Goal: Information Seeking & Learning: Learn about a topic

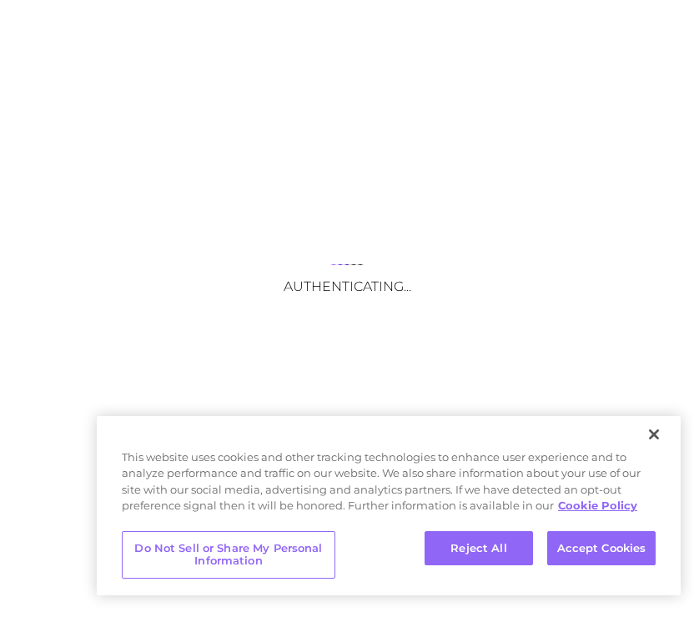
click at [546, 301] on body "Authenticating... This website uses cookies and other tracking technologies to …" at bounding box center [347, 311] width 694 height 622
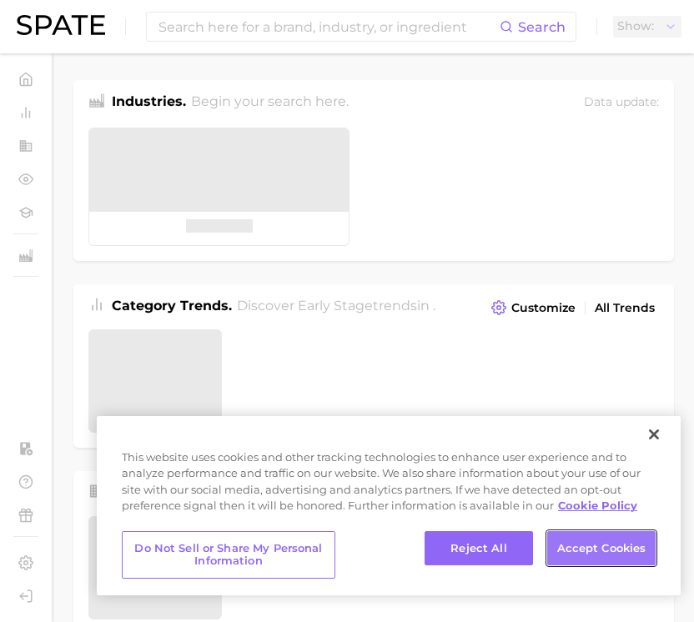
click at [602, 546] on button "Accept Cookies" at bounding box center [601, 548] width 108 height 35
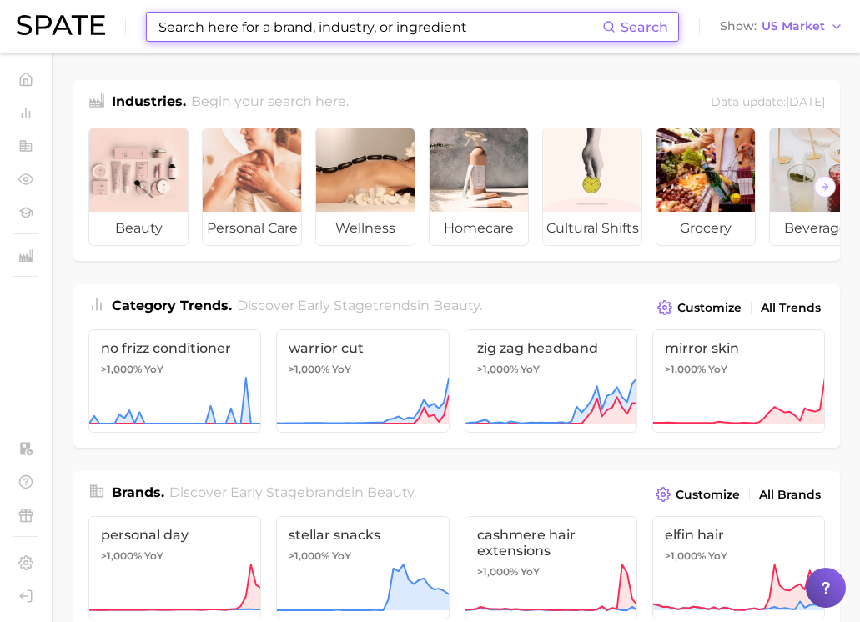
click at [550, 28] on input at bounding box center [380, 27] width 446 height 28
click at [599, 87] on div "Industries. Begin your search here. Data update: [DATE]" at bounding box center [456, 97] width 767 height 34
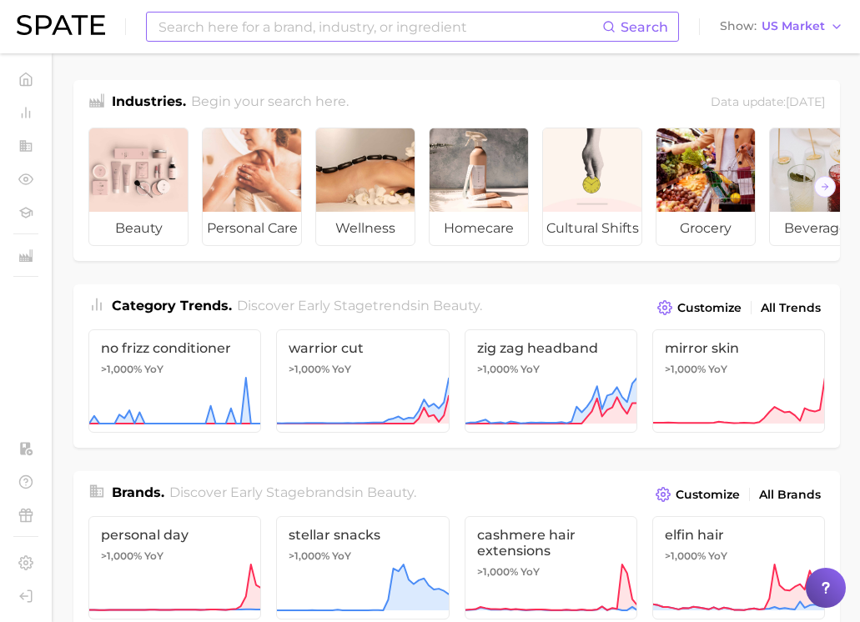
click at [444, 23] on input at bounding box center [380, 27] width 446 height 28
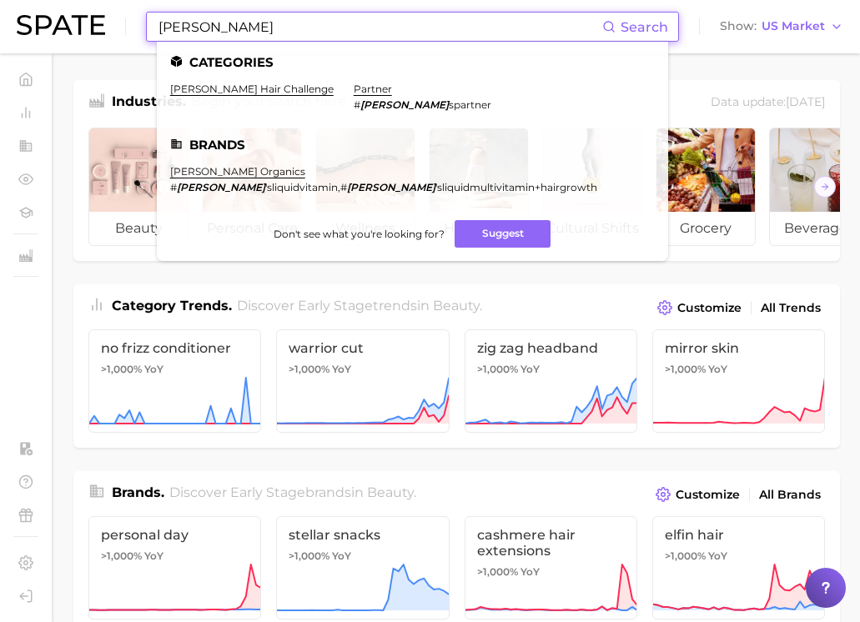
type input "[PERSON_NAME]"
click at [451, 31] on input "[PERSON_NAME]" at bounding box center [380, 27] width 446 height 28
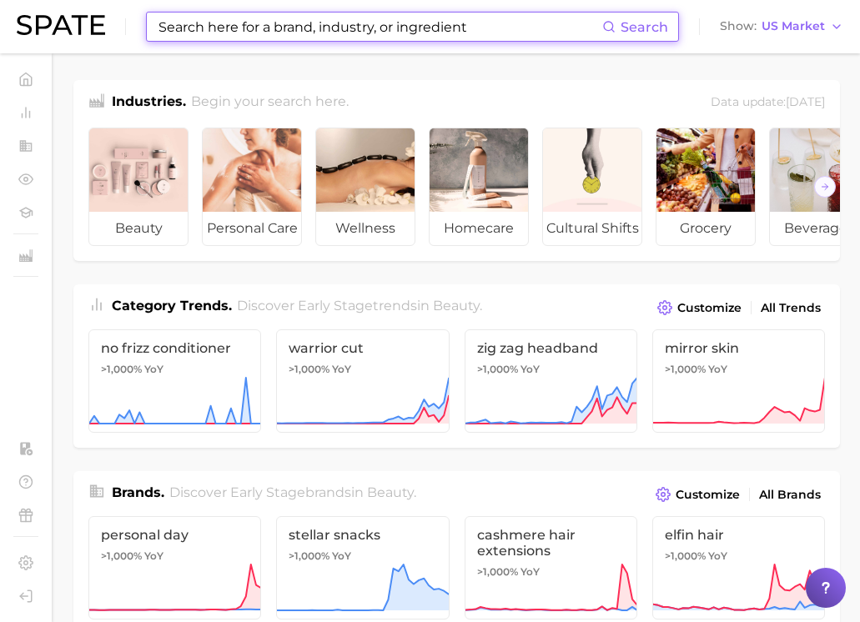
click at [196, 306] on span "Category Trends ." at bounding box center [172, 306] width 120 height 16
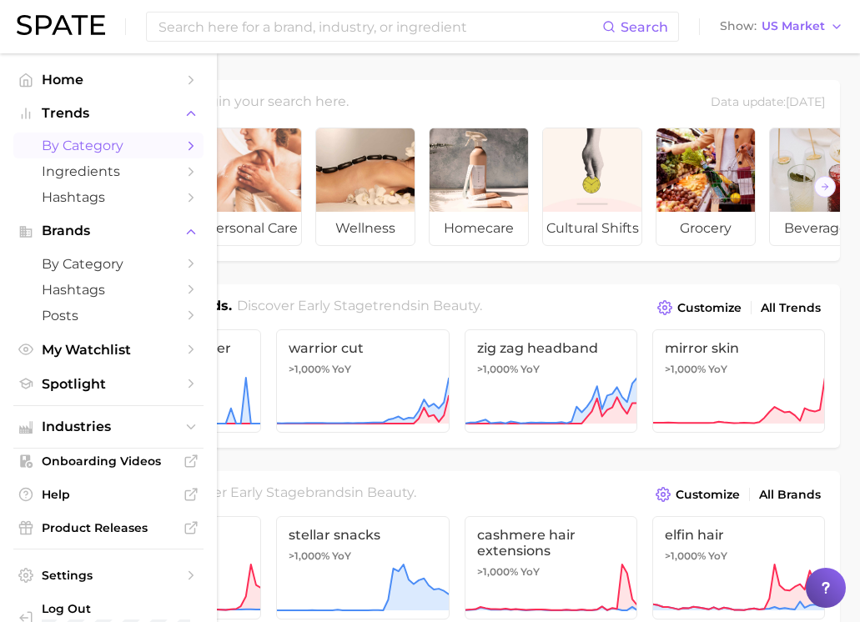
click at [83, 148] on span "by Category" at bounding box center [108, 146] width 133 height 16
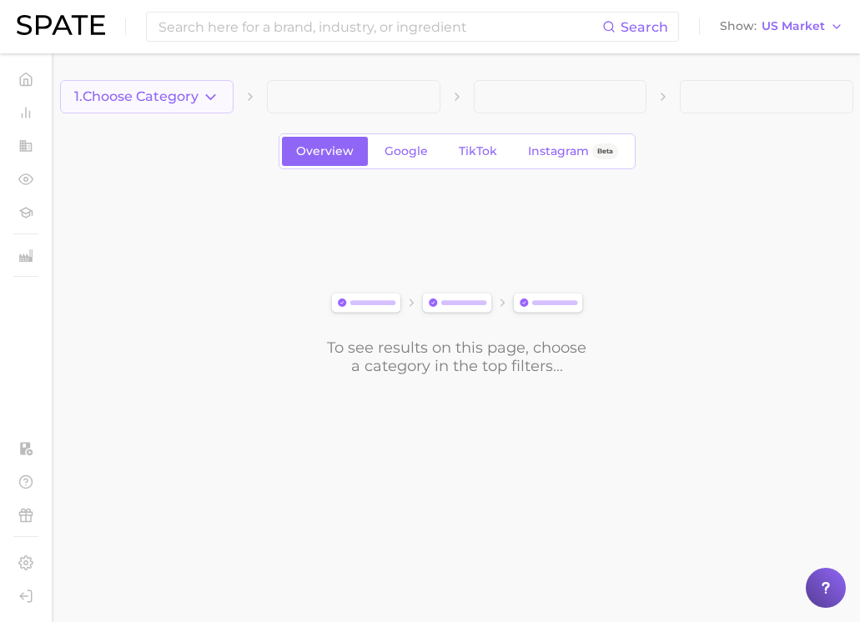
click at [170, 88] on button "1. Choose Category" at bounding box center [147, 96] width 174 height 33
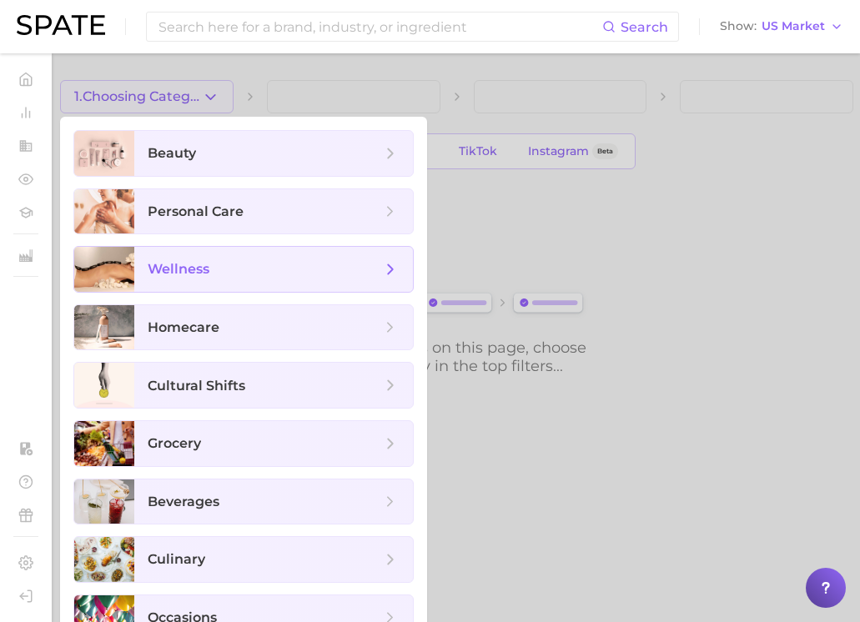
click at [211, 279] on span "wellness" at bounding box center [273, 269] width 279 height 45
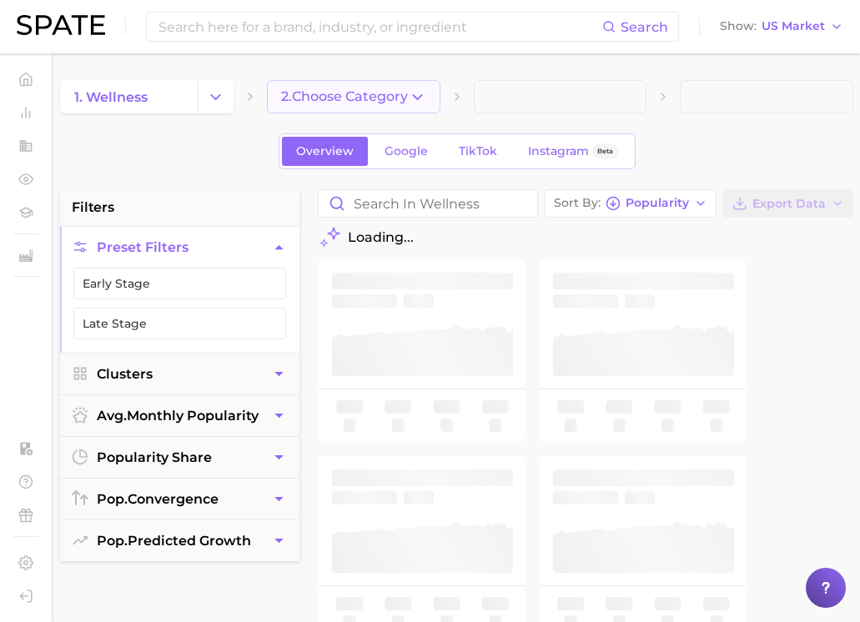
click at [412, 99] on icon "button" at bounding box center [418, 97] width 18 height 18
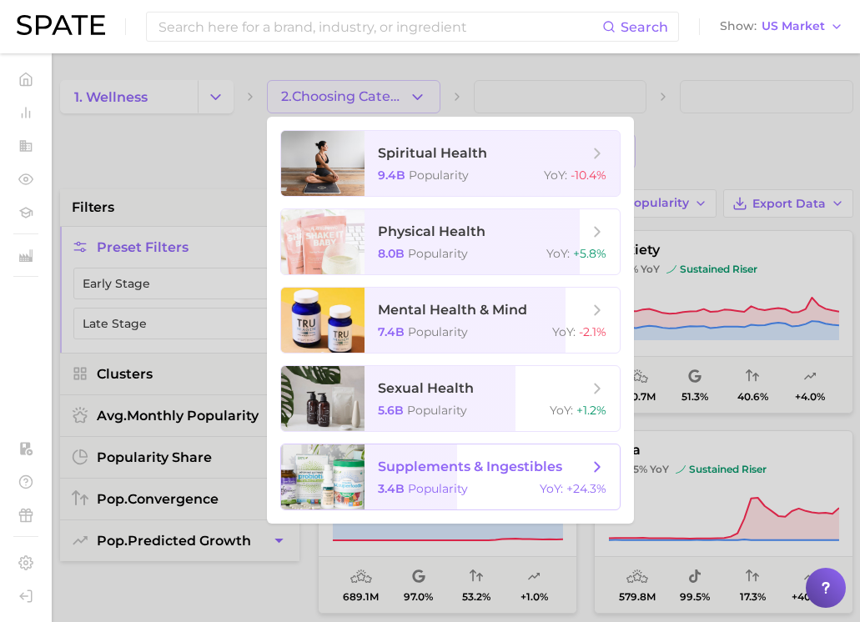
click at [444, 471] on span "supplements & ingestibles" at bounding box center [470, 467] width 184 height 16
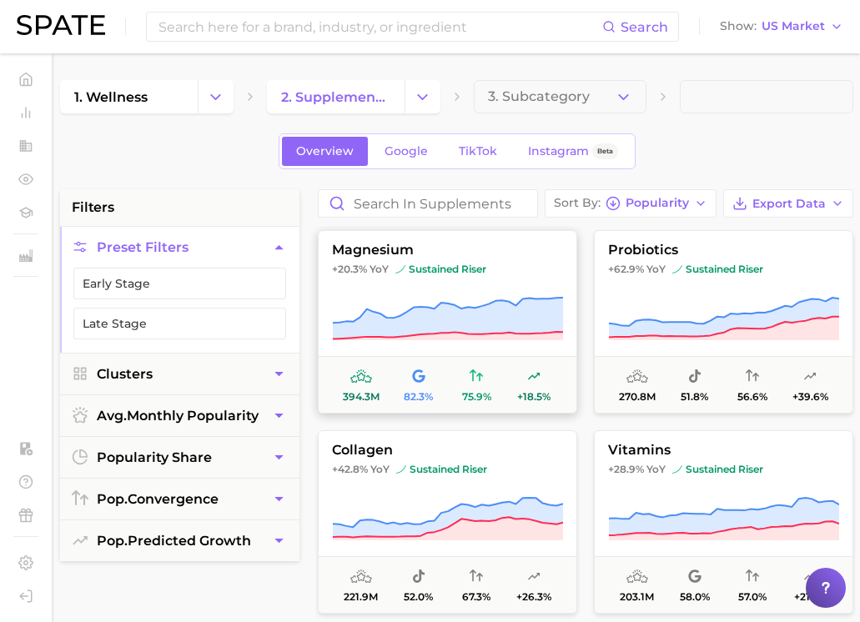
click at [460, 298] on icon at bounding box center [447, 319] width 231 height 47
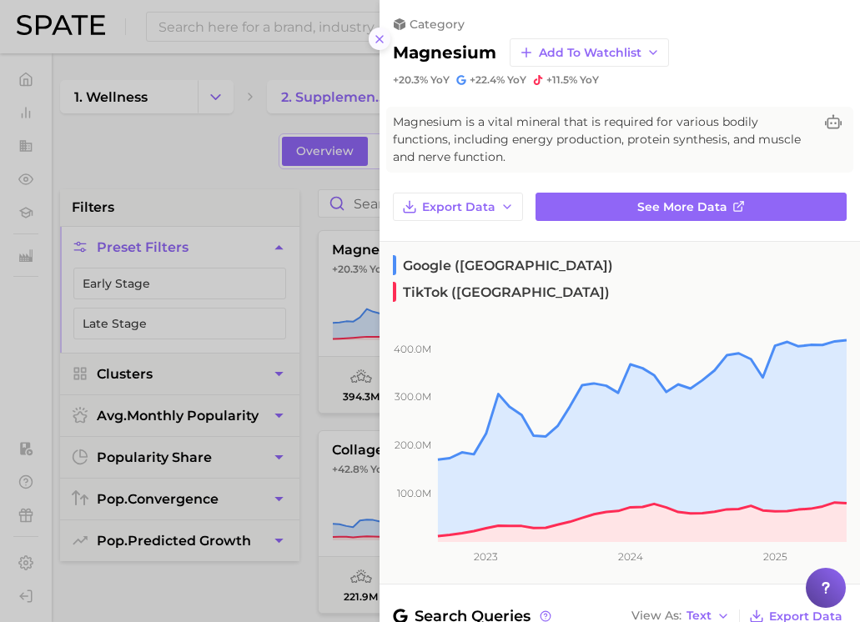
click at [370, 40] on button at bounding box center [380, 39] width 23 height 23
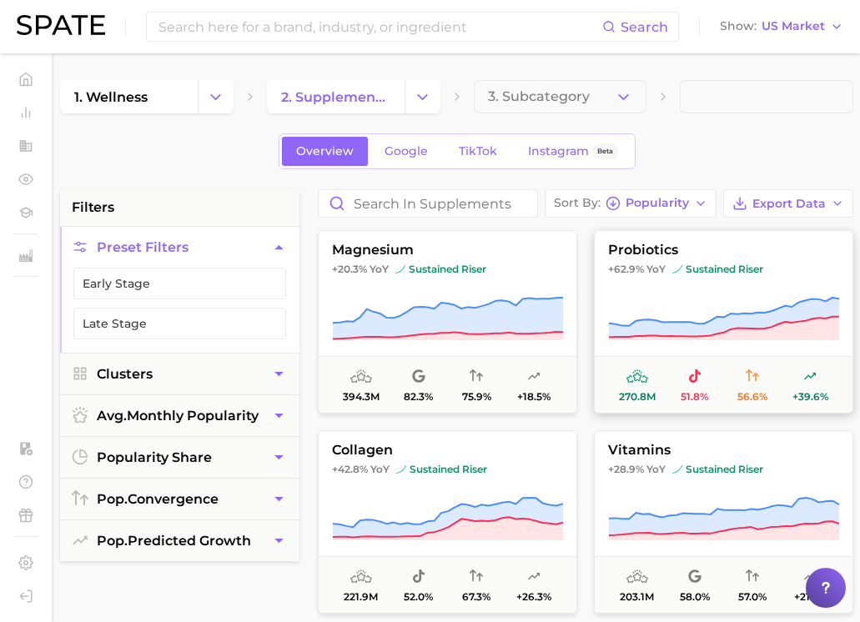
click at [693, 274] on span "sustained riser" at bounding box center [717, 269] width 91 height 13
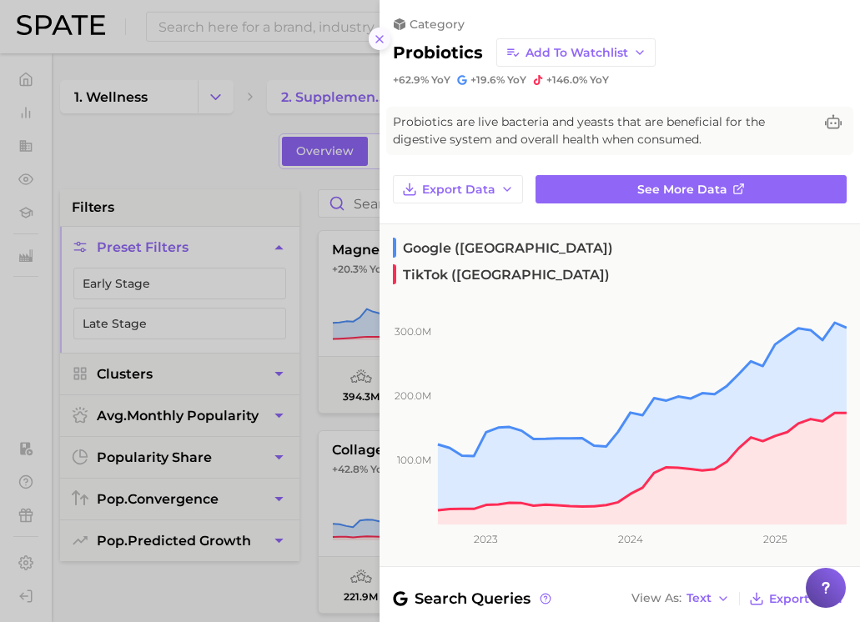
click at [380, 38] on line at bounding box center [379, 39] width 7 height 7
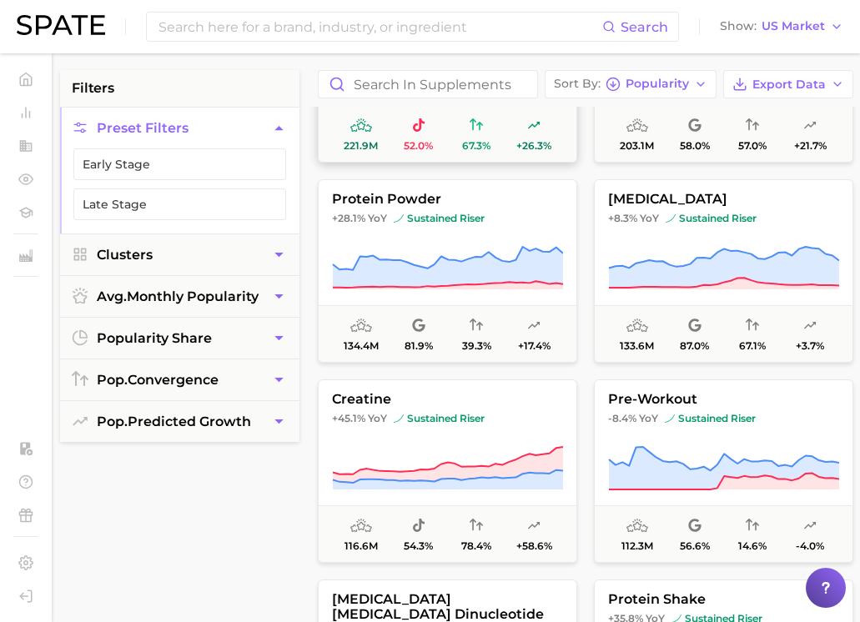
scroll to position [264, 0]
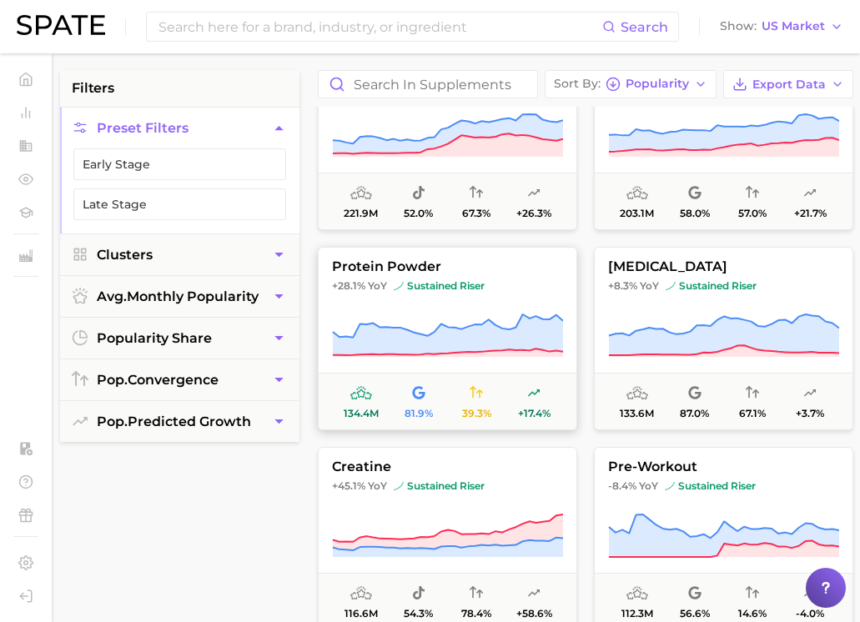
click at [507, 330] on icon at bounding box center [448, 335] width 230 height 41
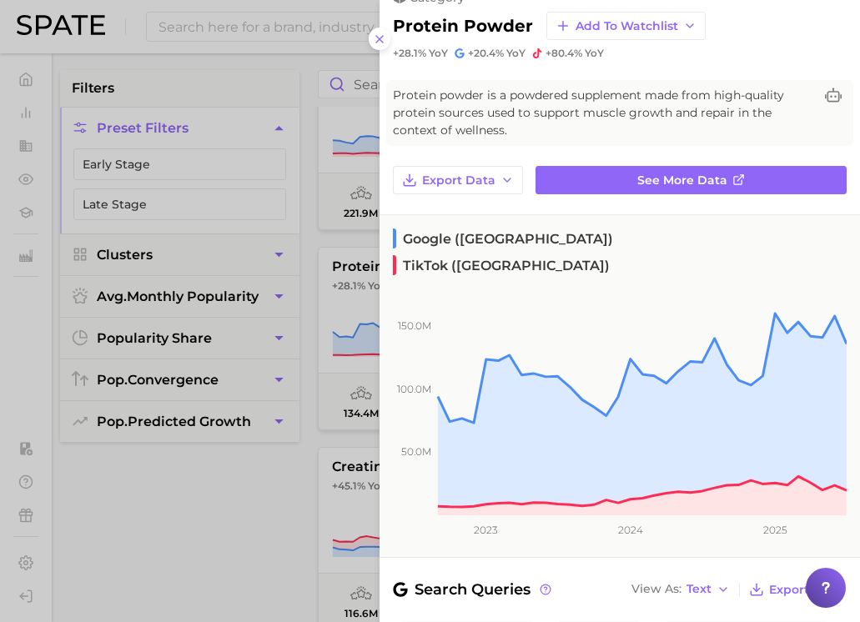
scroll to position [0, 0]
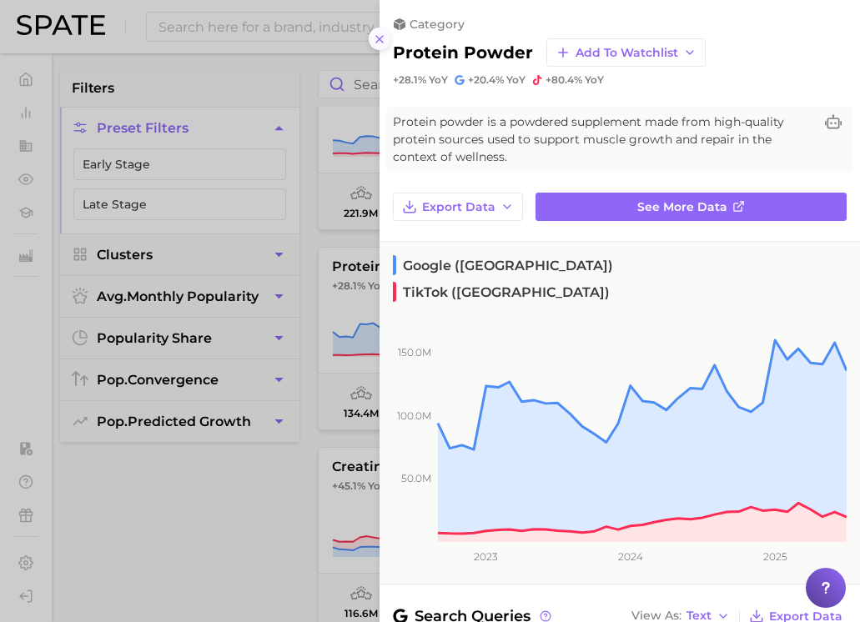
click at [382, 39] on icon at bounding box center [379, 39] width 13 height 13
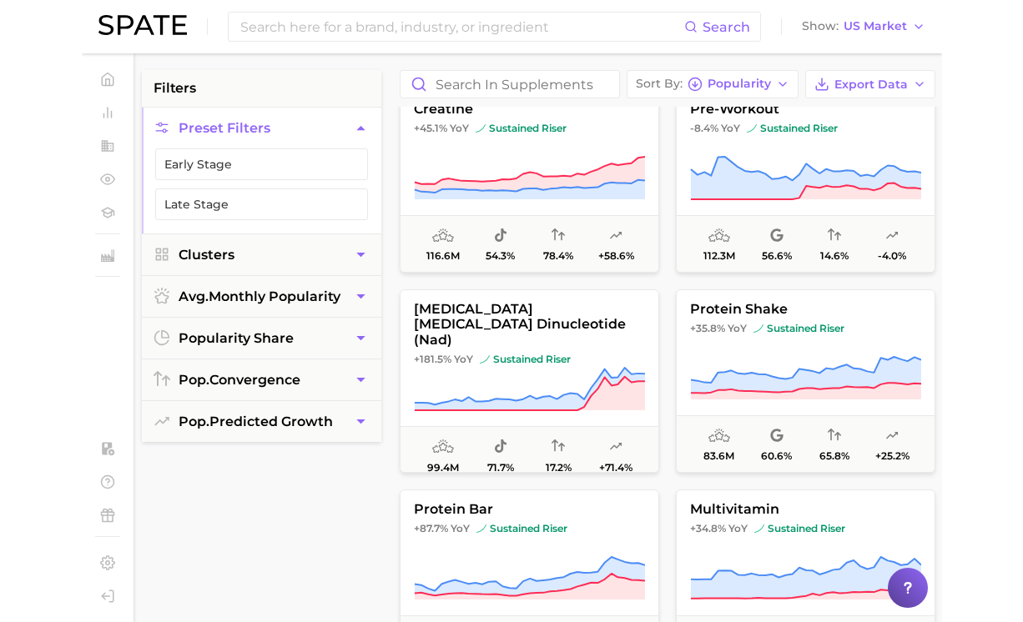
scroll to position [708, 0]
